Goal: Information Seeking & Learning: Check status

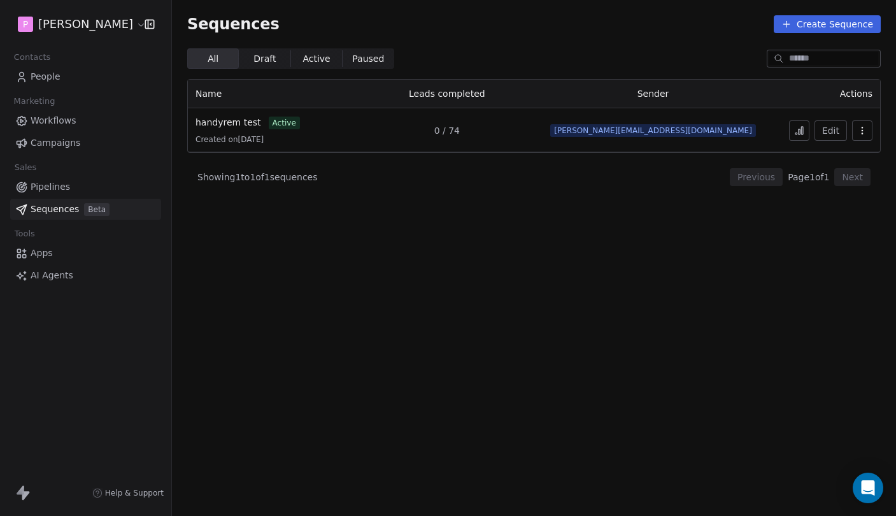
click at [796, 132] on icon at bounding box center [799, 130] width 10 height 10
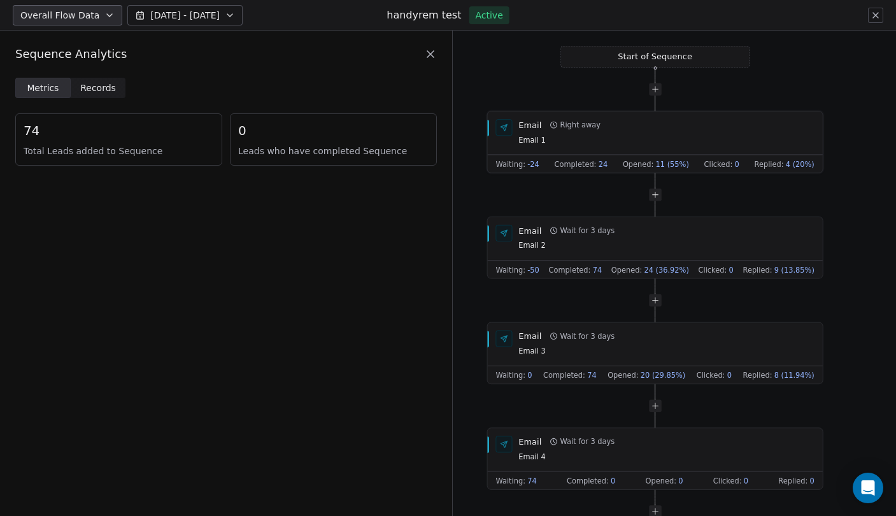
click at [534, 164] on span "-24" at bounding box center [533, 164] width 12 height 10
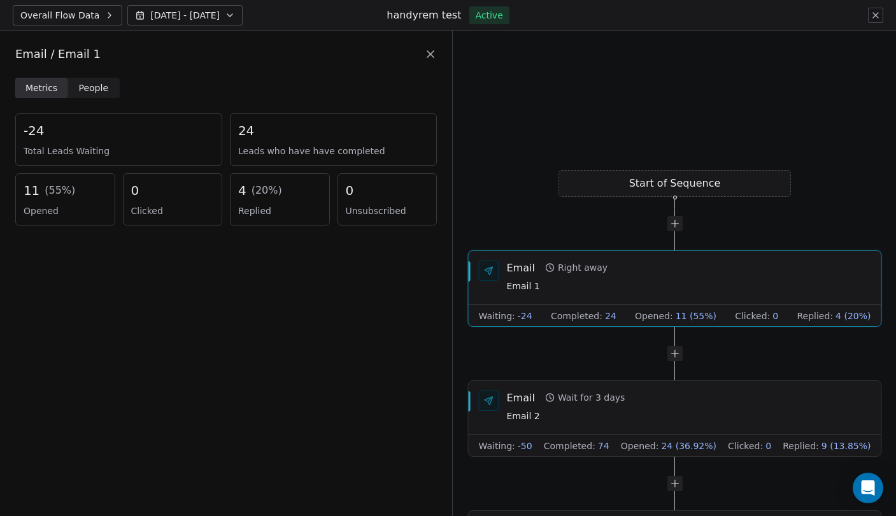
click at [74, 154] on span "Total Leads Waiting" at bounding box center [119, 151] width 190 height 13
click at [85, 154] on span "Total Leads Waiting" at bounding box center [119, 151] width 190 height 13
click at [92, 92] on span "People" at bounding box center [94, 88] width 30 height 13
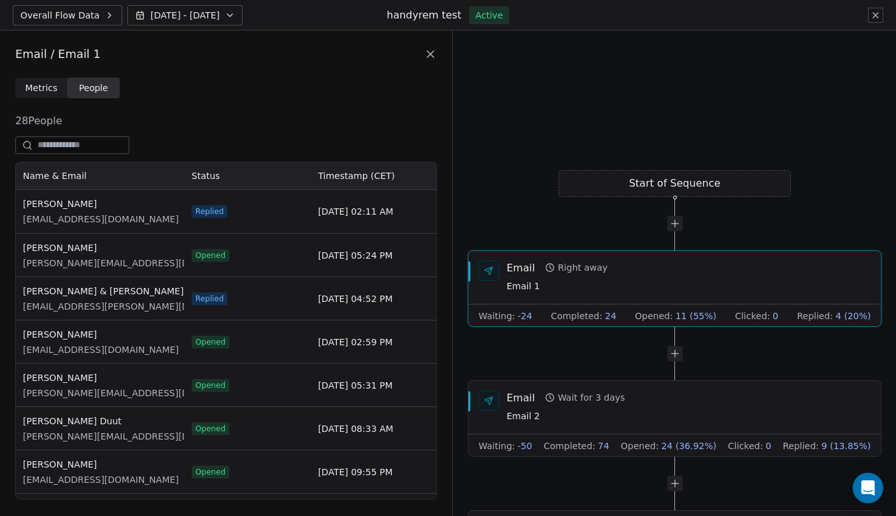
click at [429, 59] on icon at bounding box center [430, 54] width 13 height 13
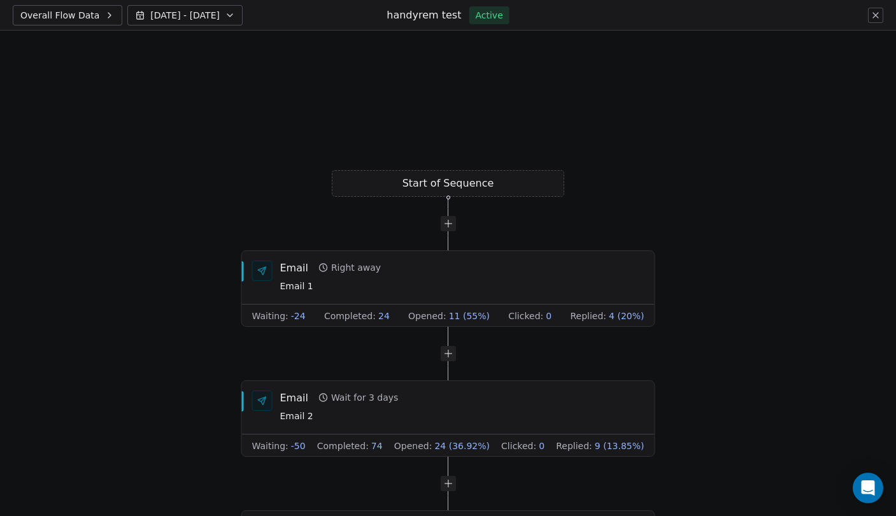
click at [881, 18] on button at bounding box center [875, 15] width 15 height 15
